Goal: Find specific page/section: Find specific page/section

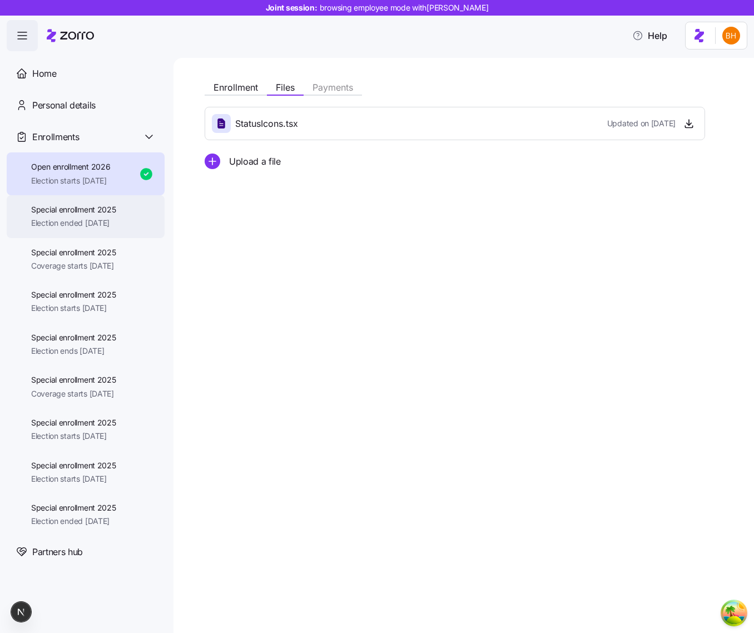
click at [57, 224] on span "Election ended [DATE]" at bounding box center [73, 222] width 85 height 11
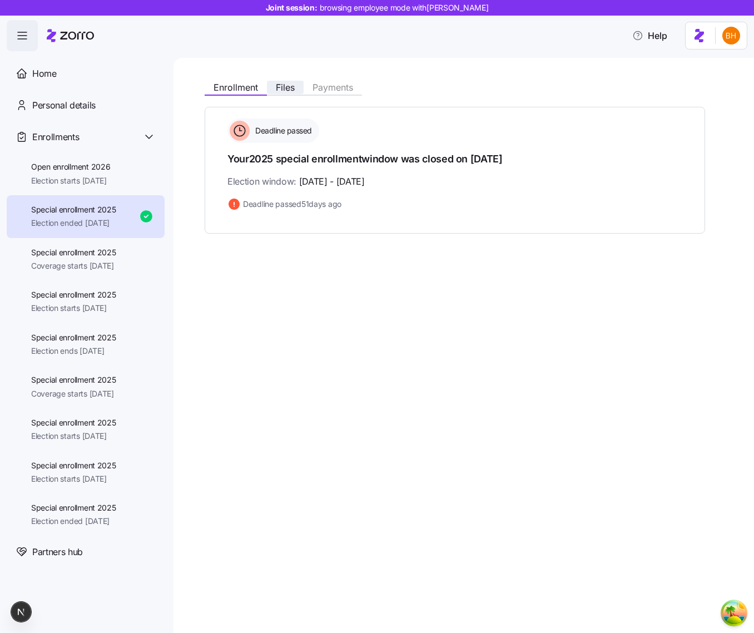
click at [288, 86] on span "Files" at bounding box center [285, 87] width 19 height 9
